Goal: Transaction & Acquisition: Purchase product/service

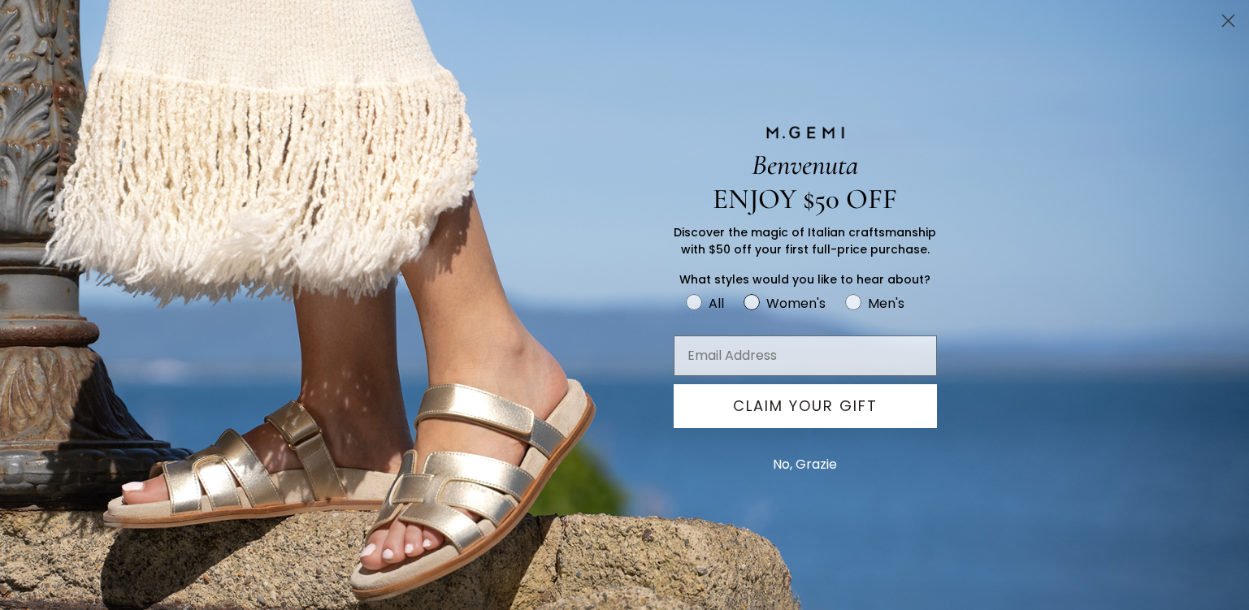
click at [757, 299] on circle "FULLSCREEN Form" at bounding box center [751, 302] width 15 height 15
click at [686, 293] on input "Women's" at bounding box center [685, 292] width 1 height 1
radio input "true"
click at [804, 457] on button "No, Grazie" at bounding box center [805, 465] width 80 height 41
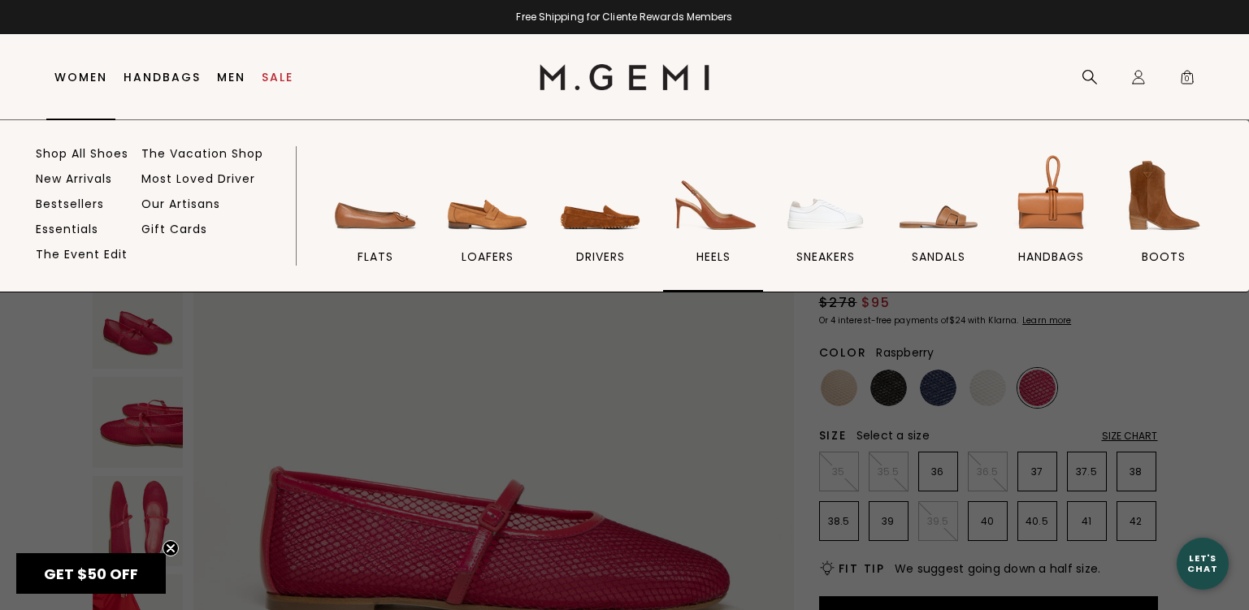
click at [717, 254] on span "heels" at bounding box center [714, 257] width 34 height 15
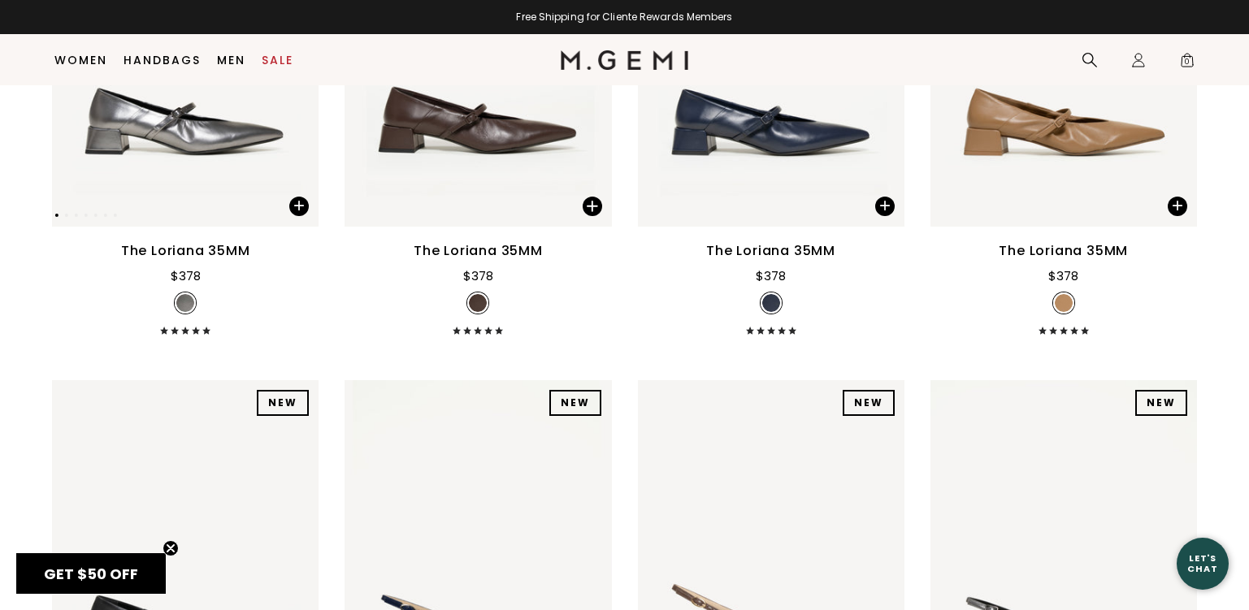
scroll to position [941, 0]
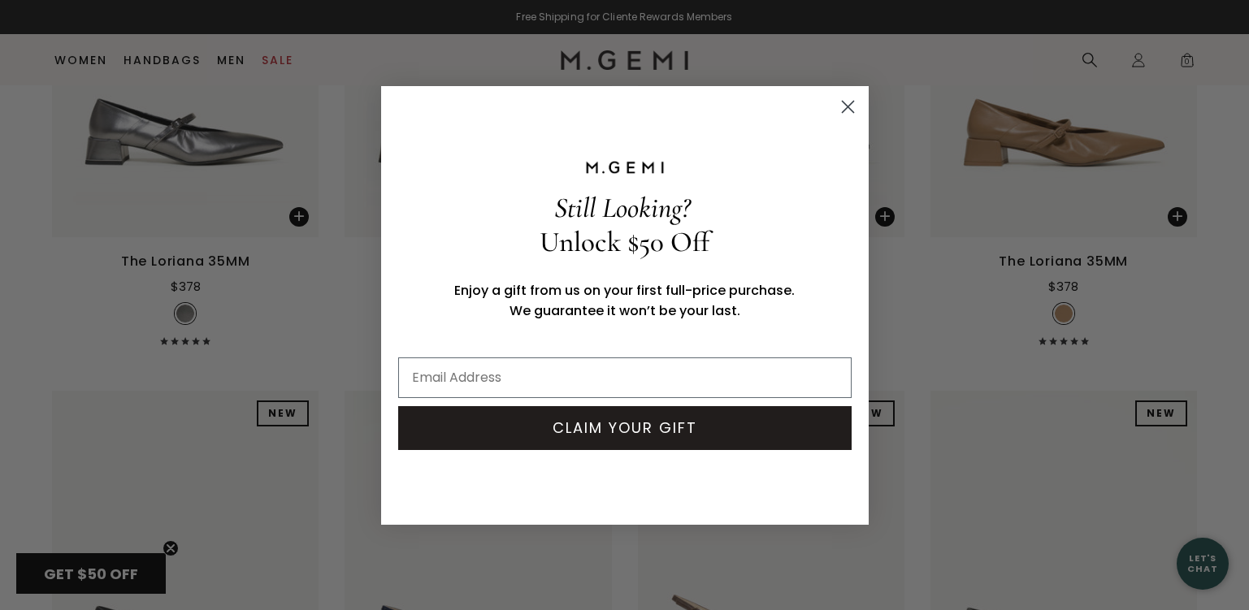
click at [847, 102] on circle "Close dialog" at bounding box center [847, 106] width 27 height 27
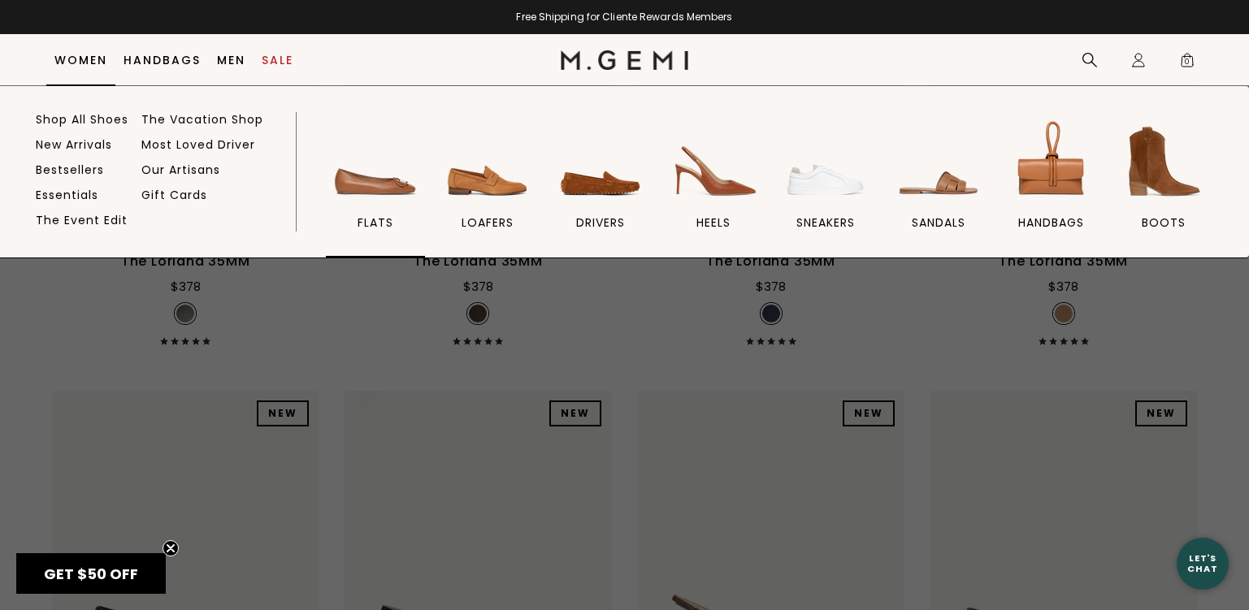
click at [376, 185] on img at bounding box center [375, 161] width 91 height 91
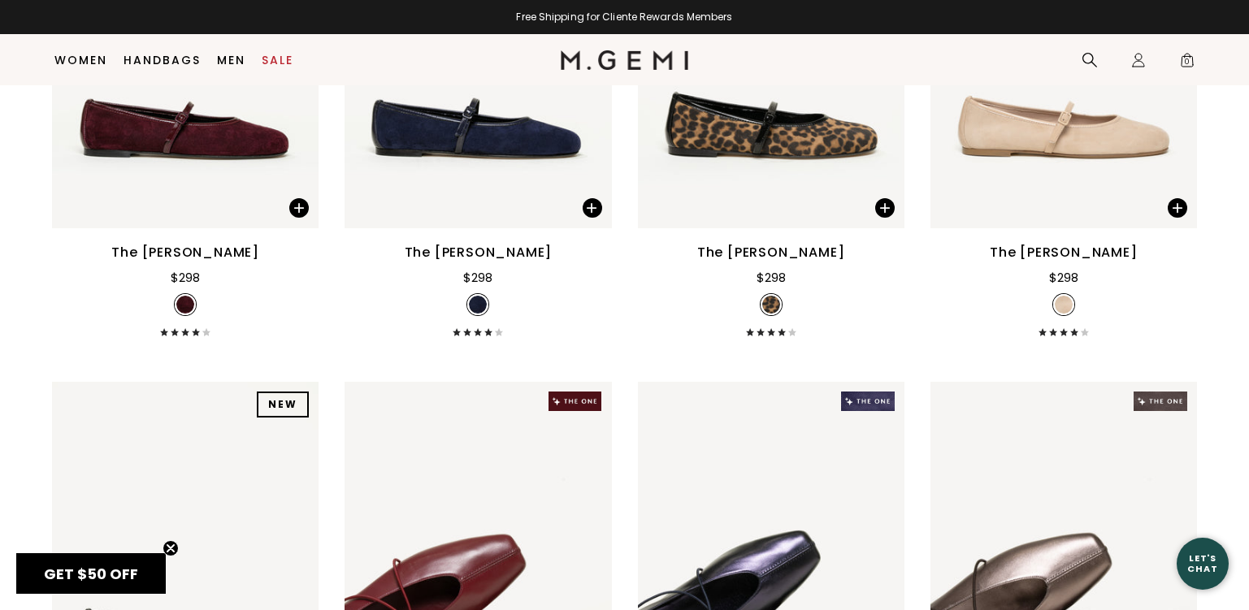
scroll to position [2810, 0]
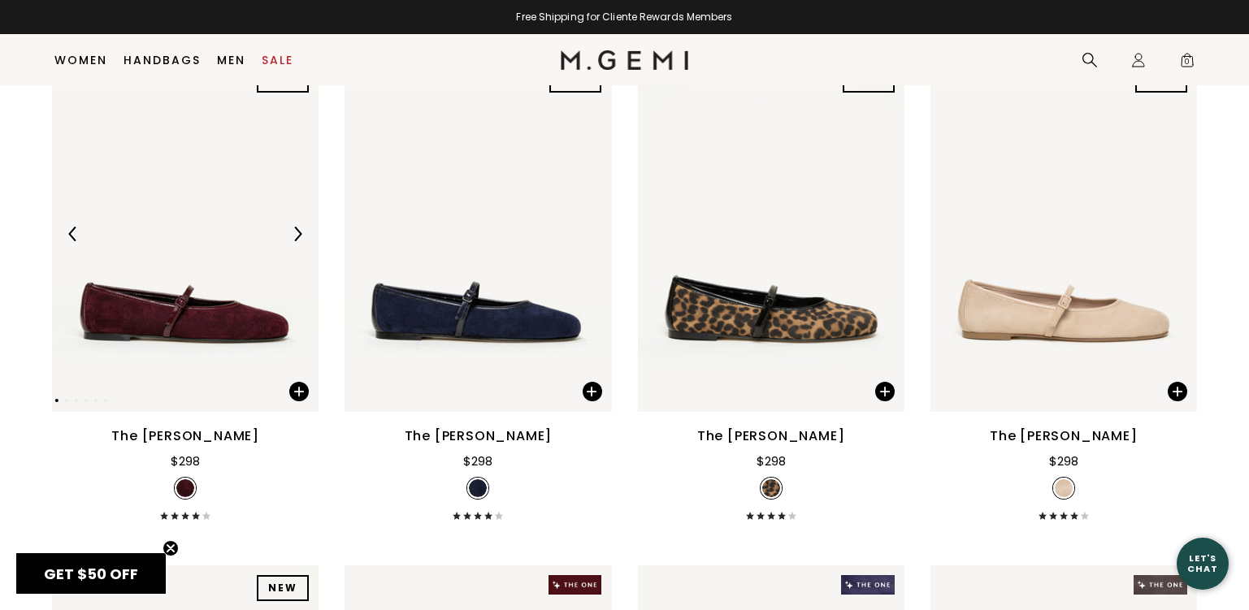
click at [294, 232] on img at bounding box center [297, 234] width 15 height 15
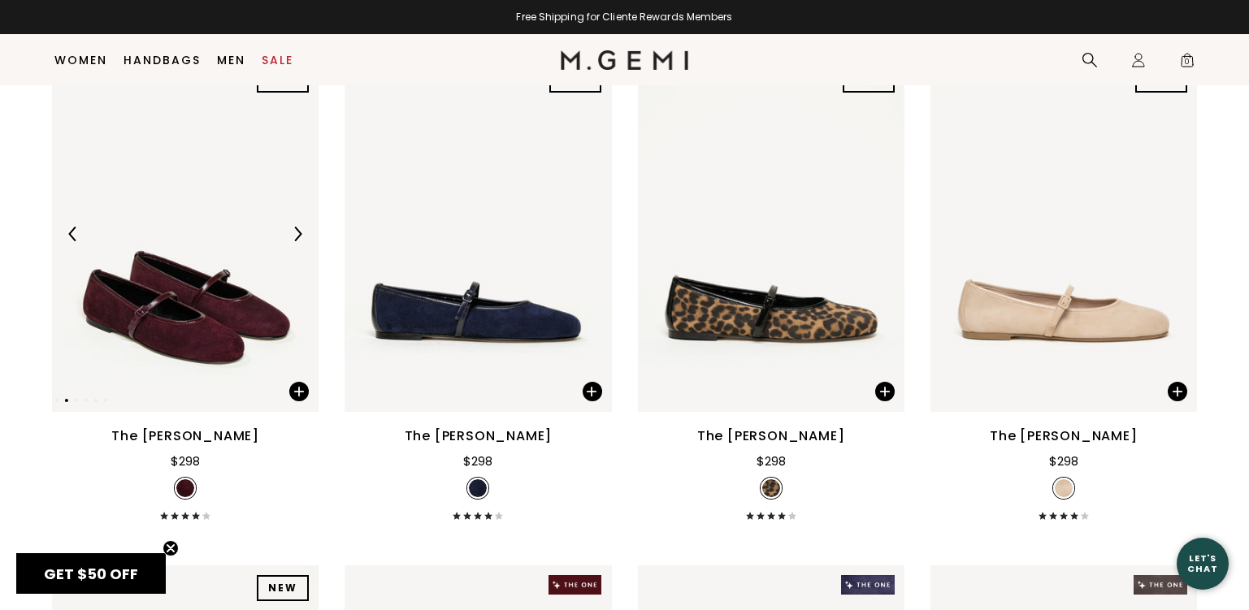
click at [294, 232] on img at bounding box center [297, 234] width 15 height 15
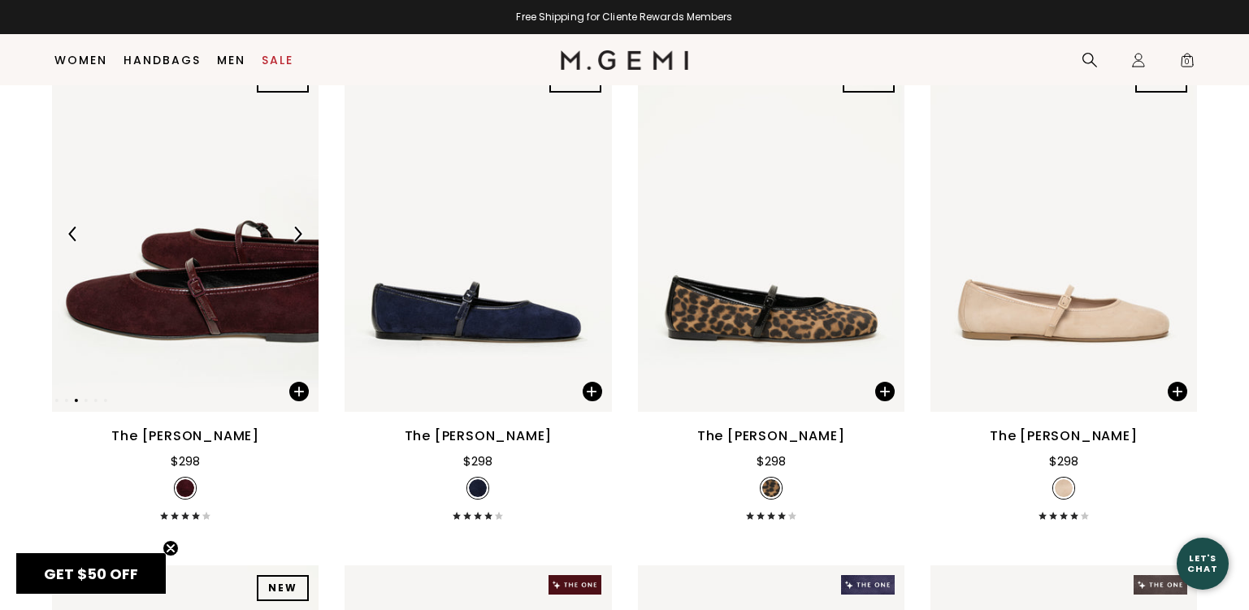
click at [294, 232] on img at bounding box center [297, 234] width 15 height 15
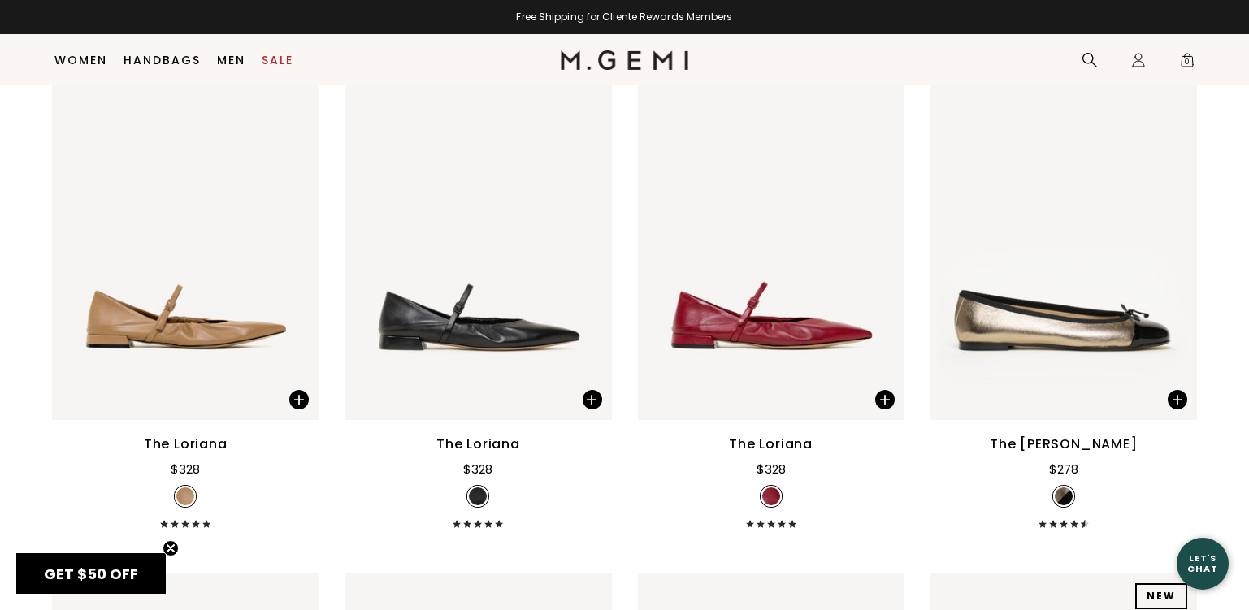
scroll to position [6061, 0]
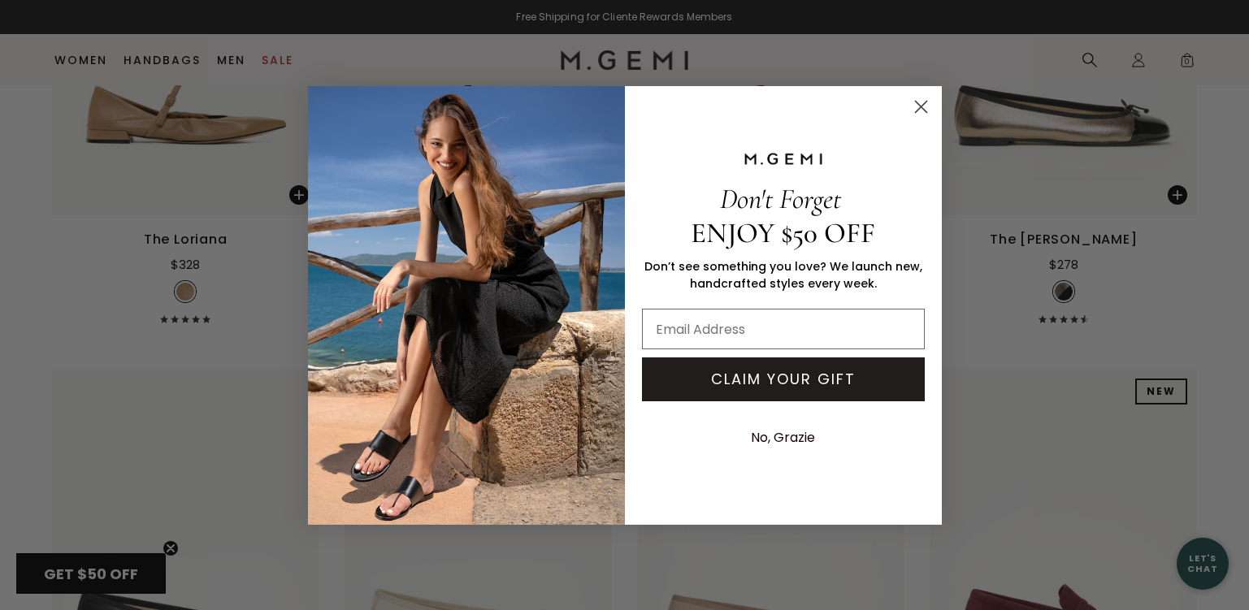
click at [918, 106] on circle "Close dialog" at bounding box center [920, 106] width 27 height 27
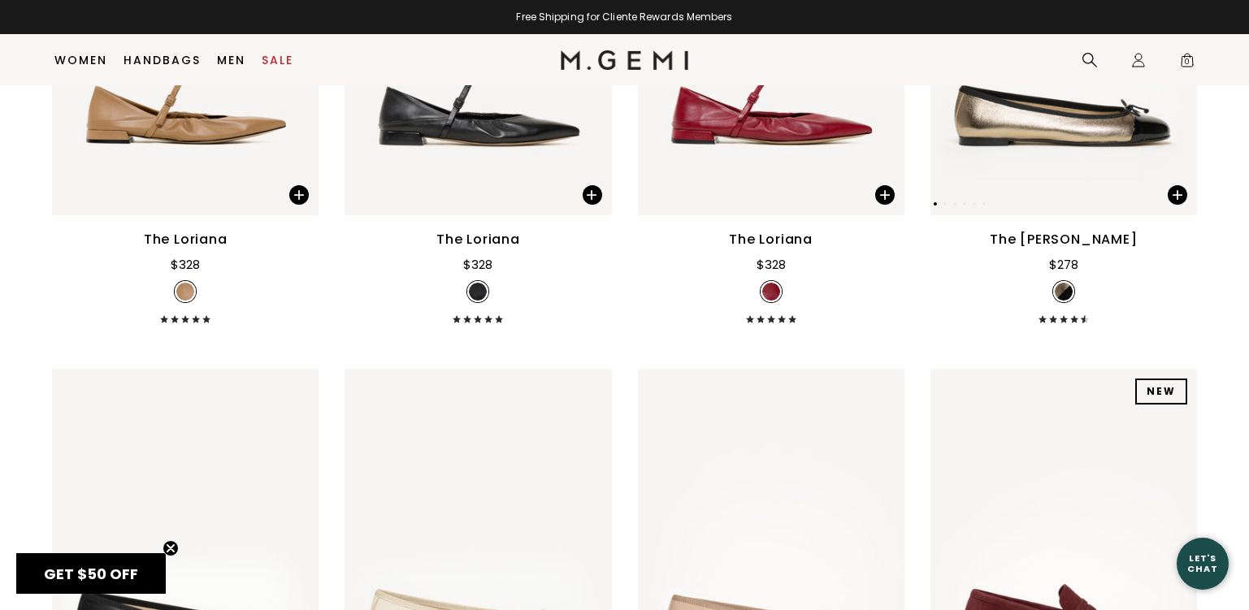
click at [1067, 123] on img at bounding box center [1064, 37] width 267 height 355
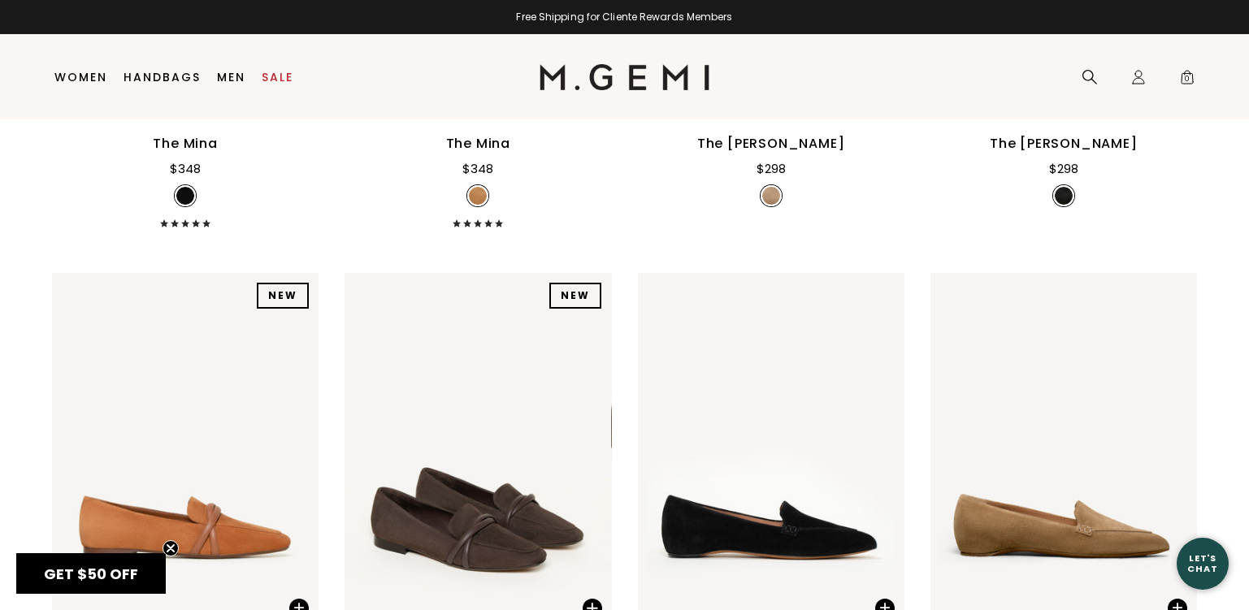
scroll to position [0, 0]
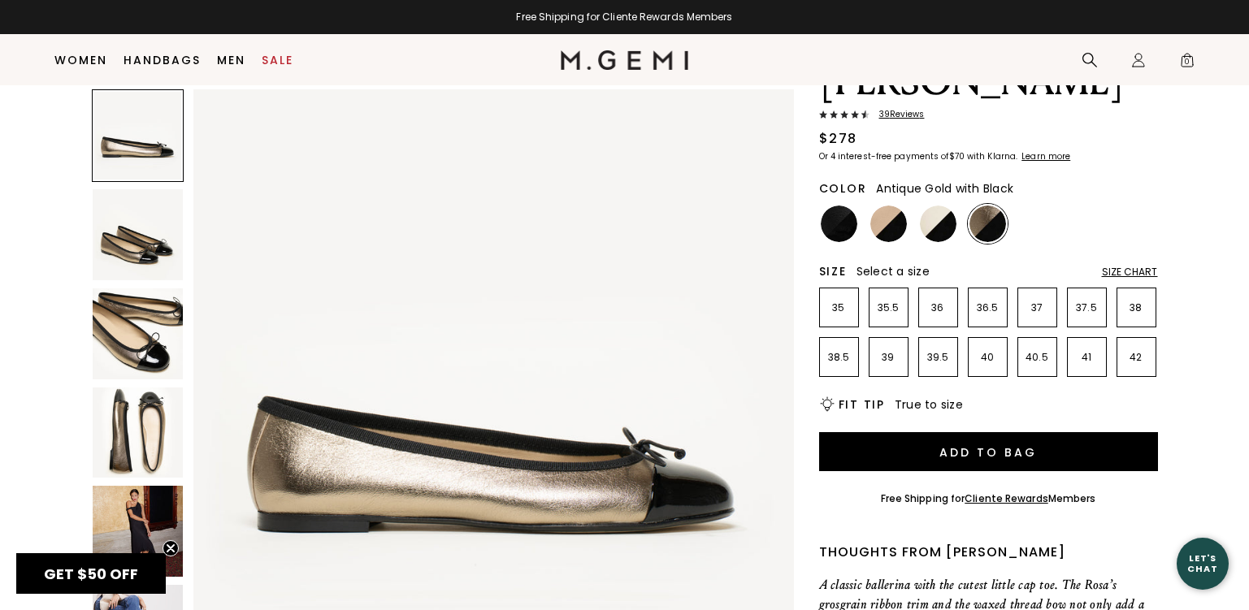
scroll to position [128, 0]
